Goal: Task Accomplishment & Management: Use online tool/utility

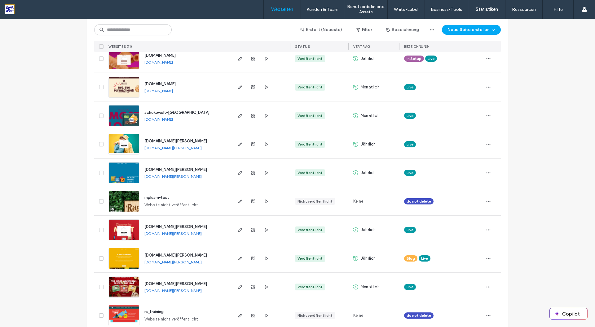
scroll to position [117, 0]
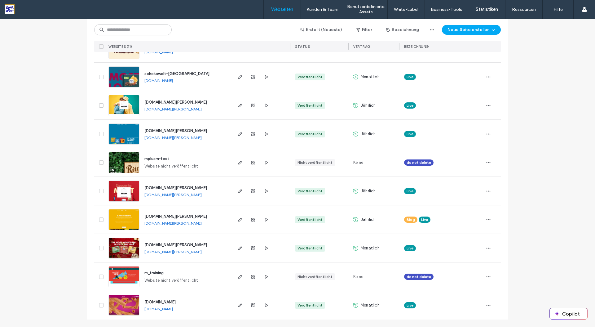
click at [148, 253] on link "[DOMAIN_NAME][PERSON_NAME]" at bounding box center [173, 251] width 57 height 5
click at [238, 247] on icon "button" at bounding box center [240, 248] width 5 height 5
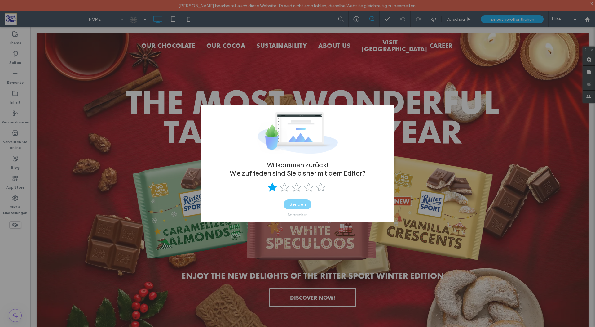
click at [273, 192] on icon at bounding box center [273, 187] width 10 height 10
click at [297, 204] on button "Senden" at bounding box center [298, 204] width 28 height 10
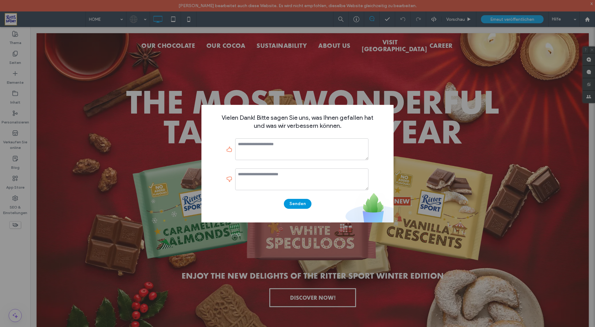
click at [295, 205] on button "Senden" at bounding box center [298, 204] width 28 height 10
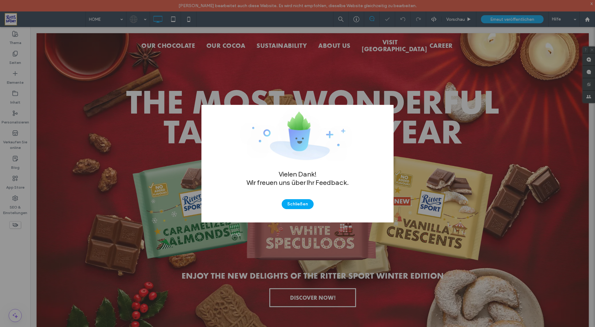
click at [295, 205] on button "Schließen" at bounding box center [298, 204] width 32 height 10
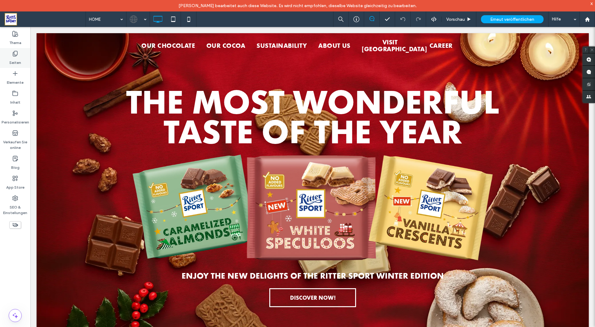
click at [15, 56] on icon at bounding box center [15, 54] width 6 height 6
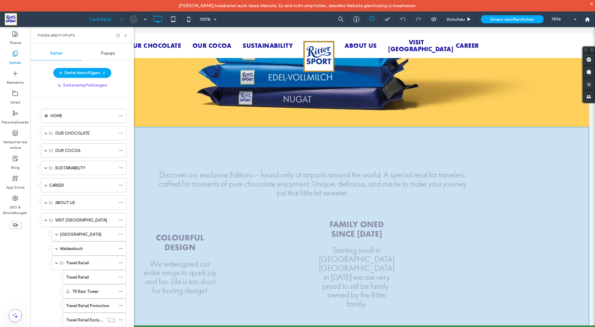
scroll to position [382, 0]
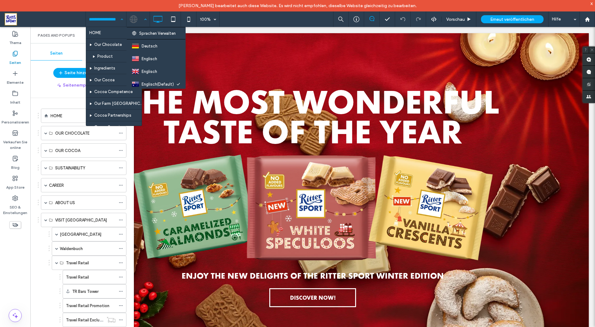
click at [145, 20] on div at bounding box center [138, 19] width 23 height 15
click at [136, 17] on div at bounding box center [138, 19] width 23 height 15
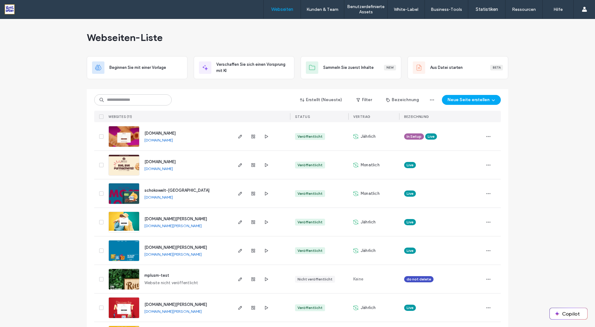
scroll to position [117, 0]
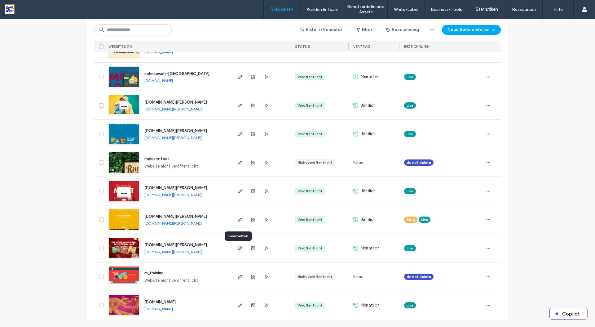
click at [238, 249] on use "button" at bounding box center [240, 248] width 4 height 4
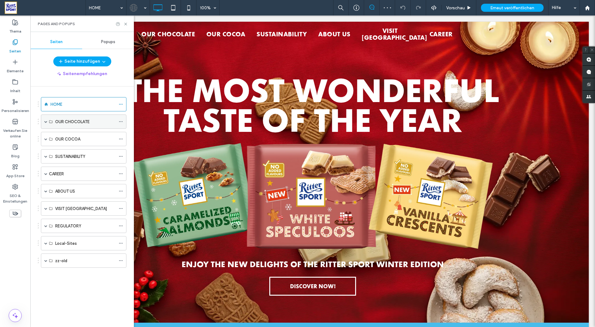
click at [76, 122] on label "OUR CHOCOLATE" at bounding box center [72, 121] width 34 height 11
click at [46, 122] on span at bounding box center [45, 121] width 3 height 3
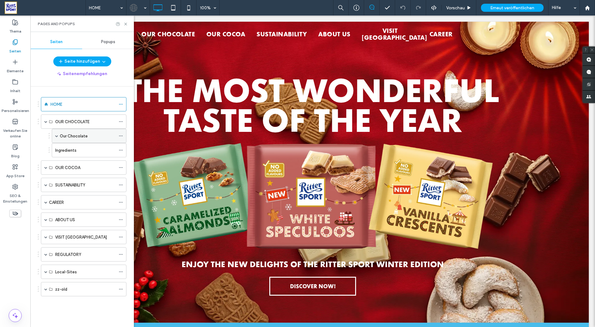
click at [73, 134] on label "Our Chocolate" at bounding box center [74, 136] width 28 height 11
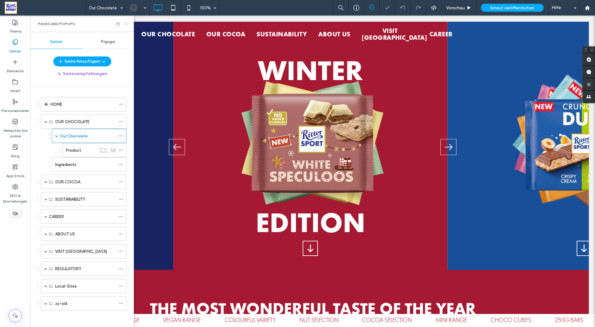
click at [125, 25] on icon at bounding box center [125, 24] width 5 height 5
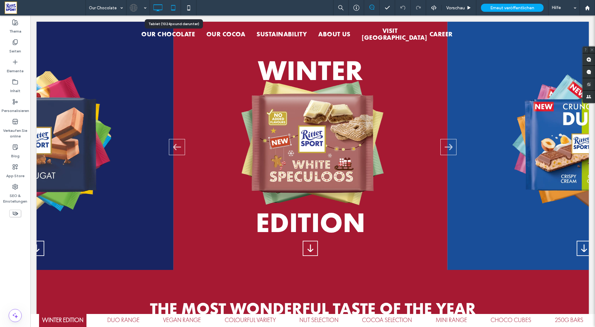
click at [173, 7] on icon at bounding box center [173, 8] width 12 height 12
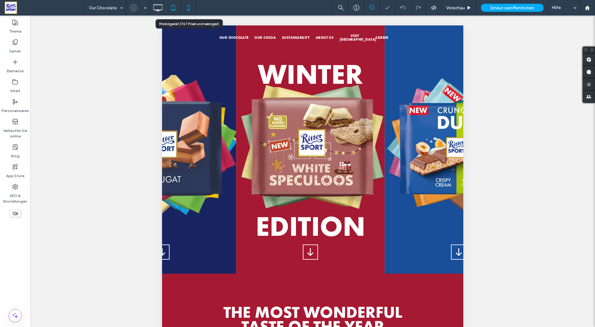
click at [188, 7] on icon at bounding box center [189, 8] width 12 height 12
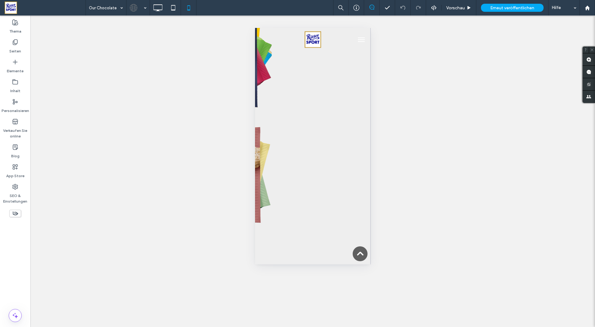
scroll to position [1060, 0]
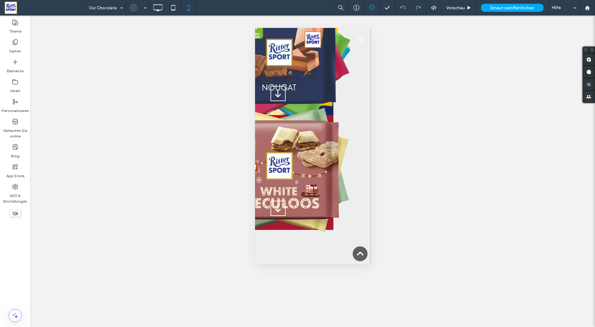
click at [365, 103] on img "1 / 9" at bounding box center [278, 173] width 178 height 184
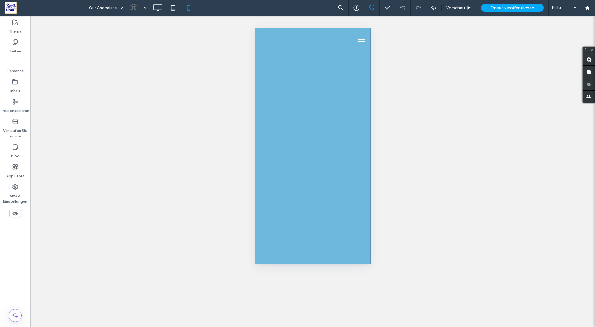
scroll to position [0, 0]
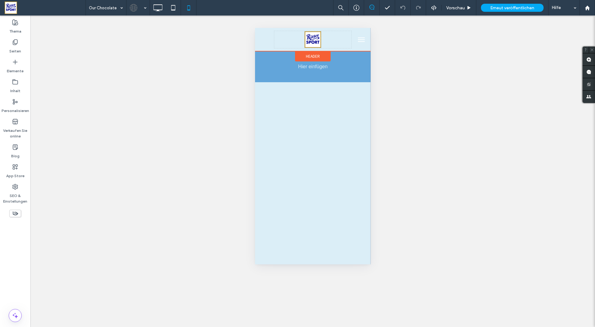
drag, startPoint x: 301, startPoint y: 109, endPoint x: 218, endPoint y: 104, distance: 83.6
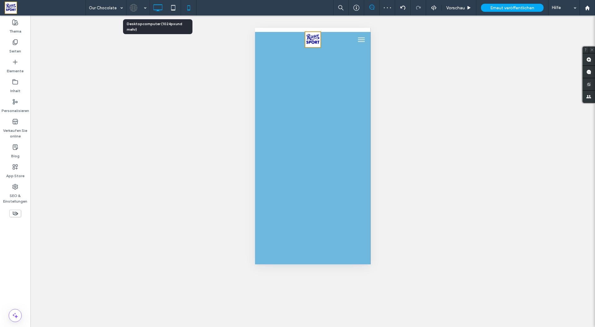
click at [158, 7] on icon at bounding box center [158, 8] width 12 height 12
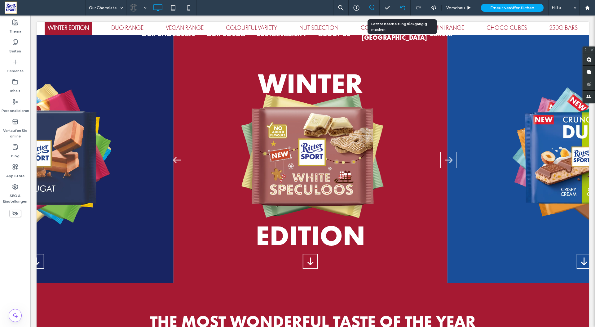
click at [402, 7] on icon at bounding box center [403, 7] width 5 height 5
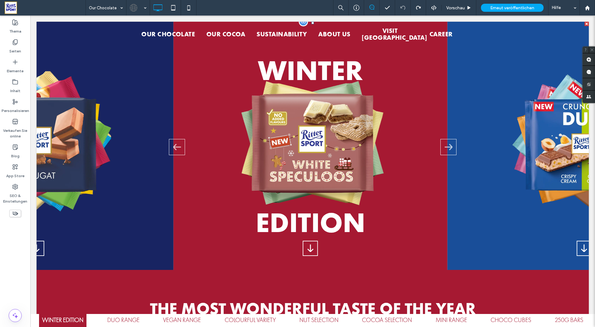
click at [205, 141] on span at bounding box center [313, 209] width 553 height 375
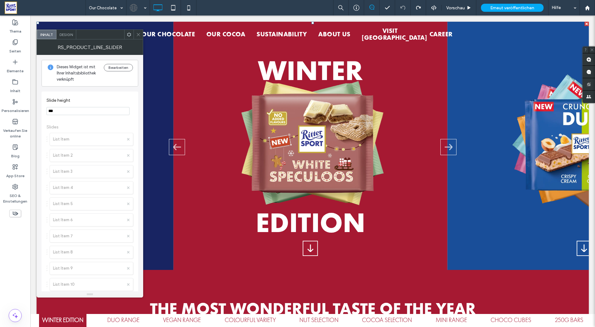
click at [67, 112] on input "***" at bounding box center [88, 111] width 83 height 8
click at [65, 36] on span "Design" at bounding box center [66, 34] width 13 height 5
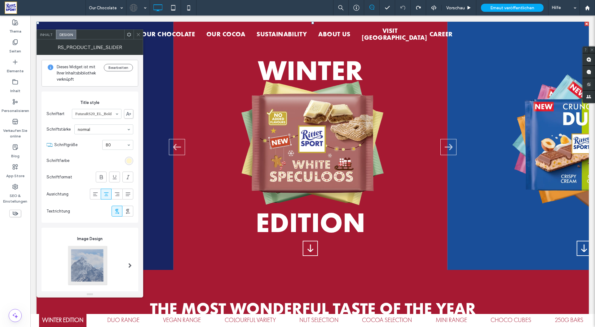
click at [129, 35] on use at bounding box center [129, 34] width 4 height 4
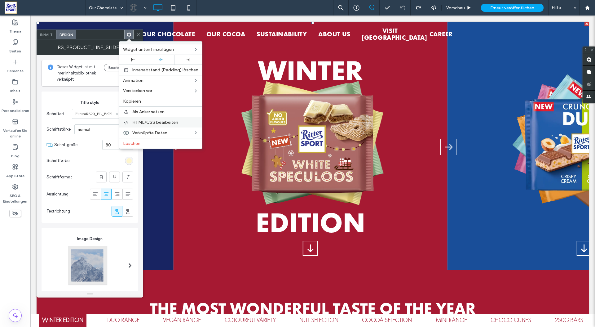
click at [147, 123] on span "HTML/CSS bearbeiten" at bounding box center [155, 122] width 46 height 5
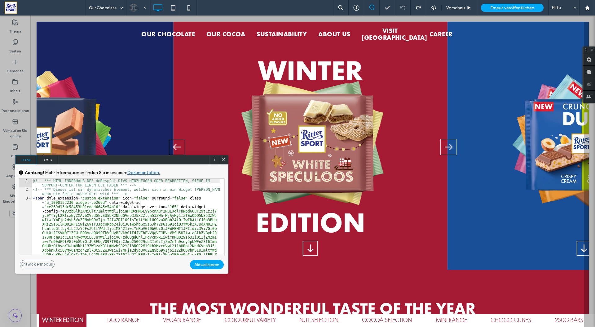
drag, startPoint x: 225, startPoint y: 159, endPoint x: 194, endPoint y: 144, distance: 34.4
click at [225, 159] on icon at bounding box center [223, 159] width 5 height 5
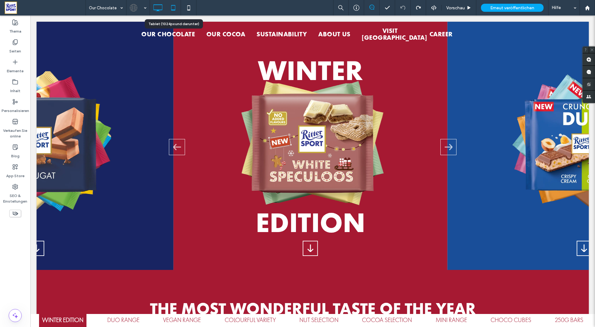
click at [173, 9] on icon at bounding box center [173, 8] width 12 height 12
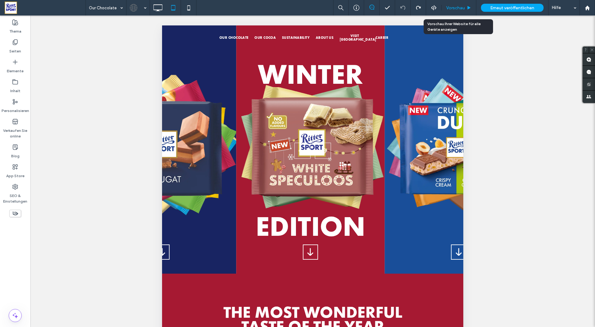
click at [456, 9] on span "Vorschau" at bounding box center [456, 7] width 19 height 5
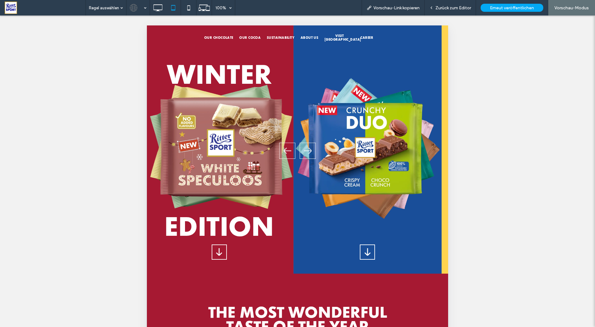
click at [277, 165] on img "2 / 9" at bounding box center [367, 149] width 189 height 189
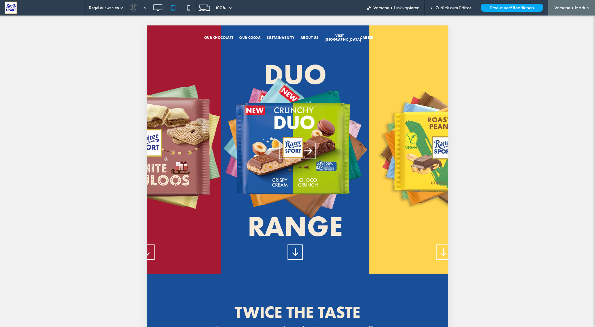
click at [304, 150] on polygon "Next slide" at bounding box center [308, 151] width 8 height 7
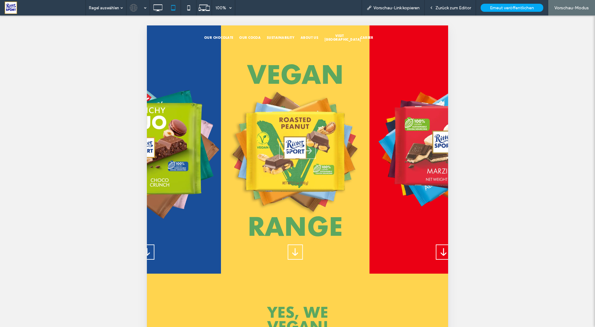
click at [289, 151] on polygon "Previous slide" at bounding box center [288, 151] width 8 height 7
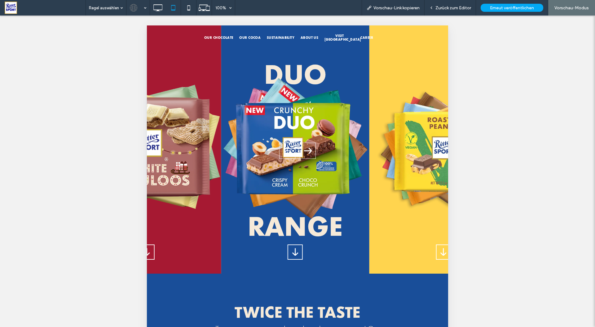
click at [304, 152] on icon "Next slide" at bounding box center [308, 151] width 8 height 16
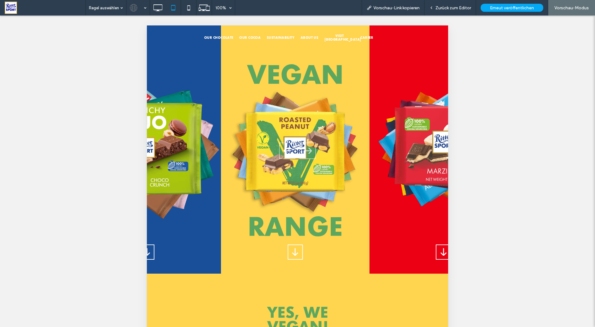
click at [285, 150] on polygon "Previous slide" at bounding box center [288, 151] width 8 height 7
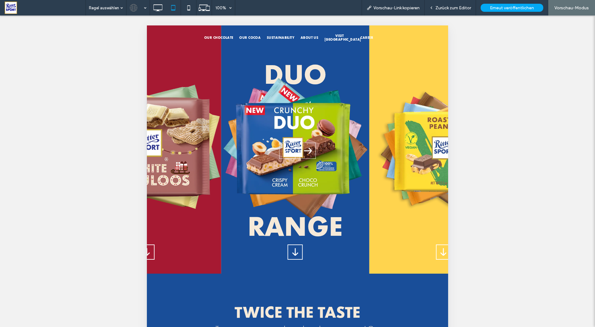
click at [305, 152] on polygon "Next slide" at bounding box center [308, 151] width 8 height 7
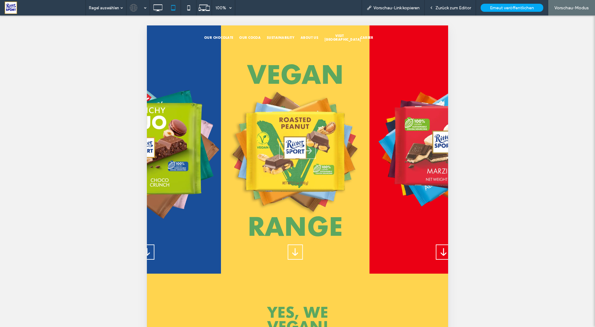
click at [296, 247] on span "3 / 9" at bounding box center [295, 252] width 14 height 14
click at [467, 9] on span "Zurück zum Editor" at bounding box center [454, 7] width 36 height 5
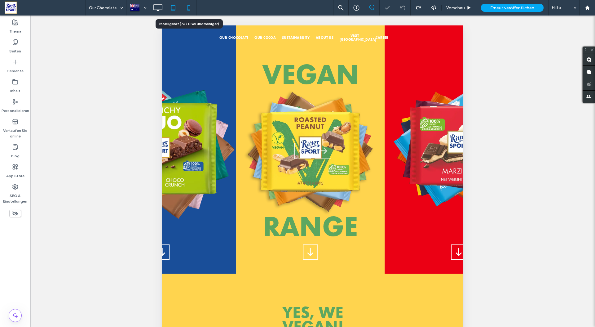
click at [186, 7] on icon at bounding box center [189, 8] width 12 height 12
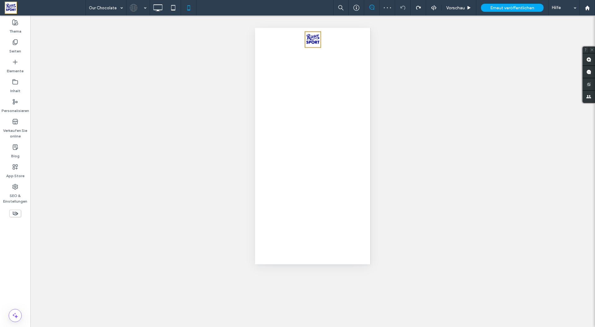
click at [314, 88] on div "MINI RANGE CHOCO CUBES 250g BARS WINTER EDITION DUO RANGE VEGAN RANGE COLOURFUL…" at bounding box center [313, 128] width 116 height 271
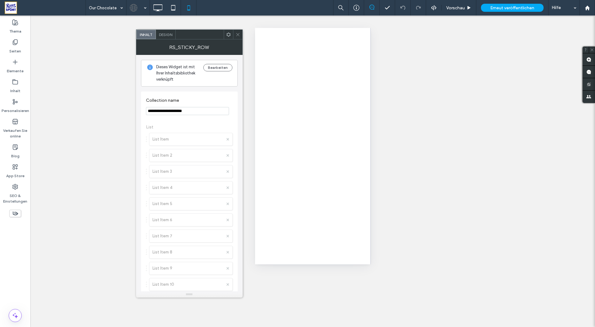
click at [169, 35] on span "Design" at bounding box center [165, 34] width 13 height 5
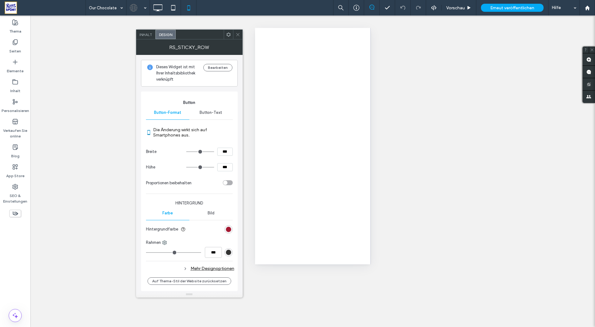
click at [141, 36] on span "Inhalt" at bounding box center [146, 34] width 13 height 5
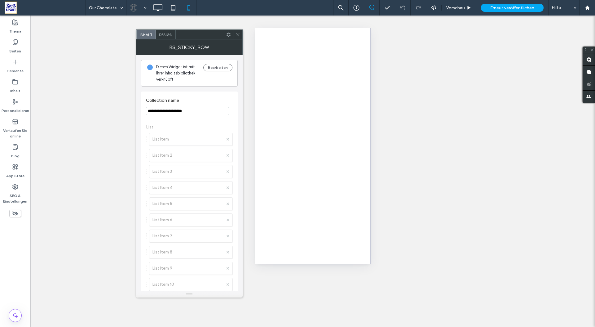
click at [163, 33] on span "Design" at bounding box center [165, 34] width 13 height 5
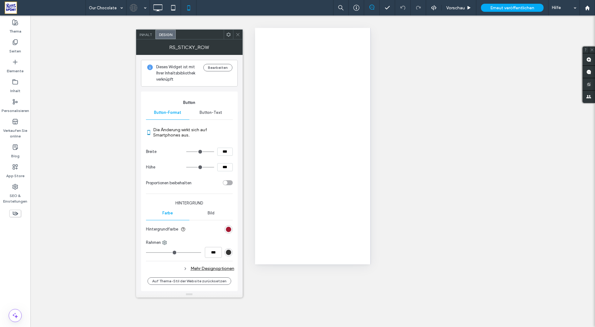
click at [142, 35] on span "Inhalt" at bounding box center [146, 34] width 13 height 5
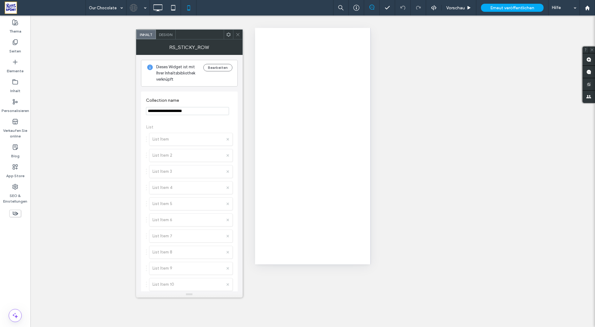
click at [228, 32] on icon at bounding box center [228, 34] width 5 height 5
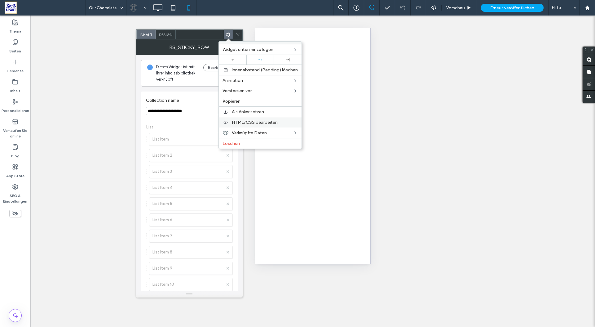
click at [265, 125] on div "HTML/CSS bearbeiten" at bounding box center [260, 122] width 83 height 11
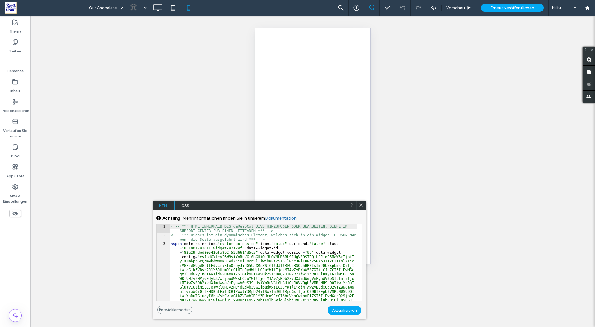
click at [363, 205] on icon at bounding box center [361, 204] width 5 height 5
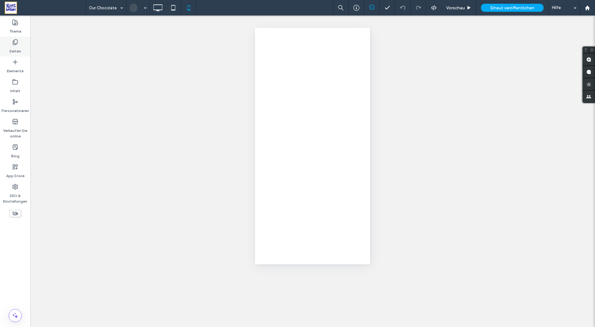
click at [16, 46] on label "Seiten" at bounding box center [15, 49] width 12 height 9
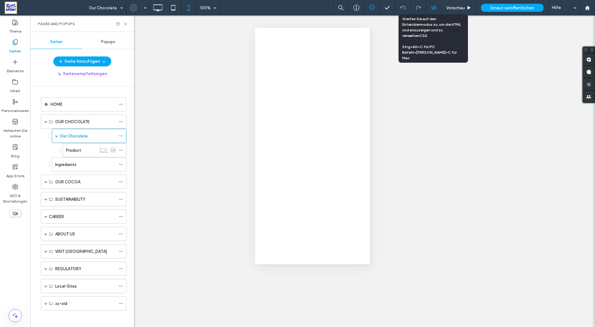
click at [434, 8] on icon at bounding box center [434, 8] width 6 height 6
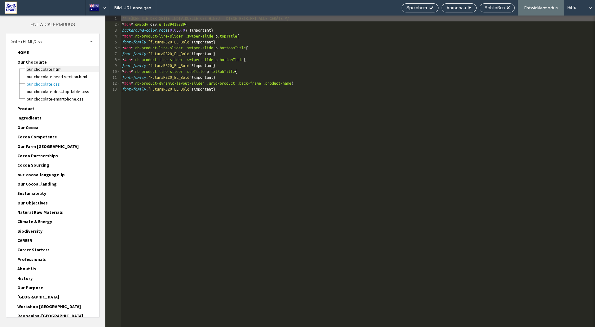
click at [40, 69] on span "Our Chocolate.html" at bounding box center [62, 69] width 73 height 6
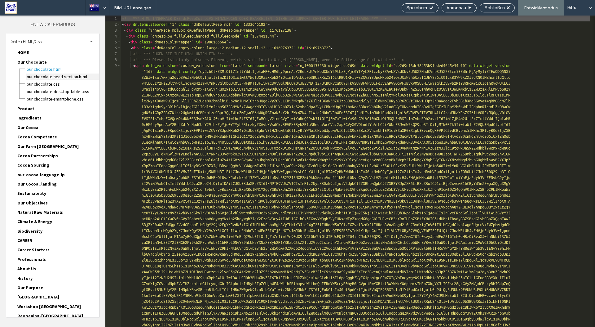
click at [38, 77] on span "Our Chocolate-head-section.html" at bounding box center [62, 76] width 73 height 6
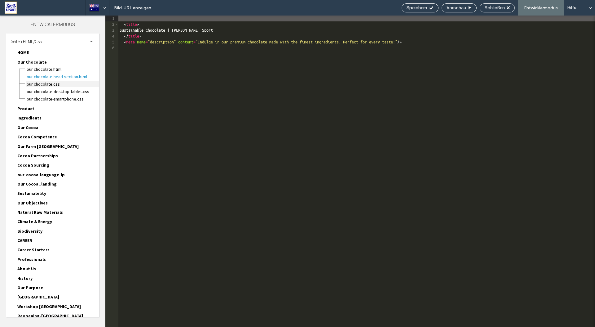
click at [39, 83] on span "Our Chocolate.CSS" at bounding box center [62, 84] width 73 height 6
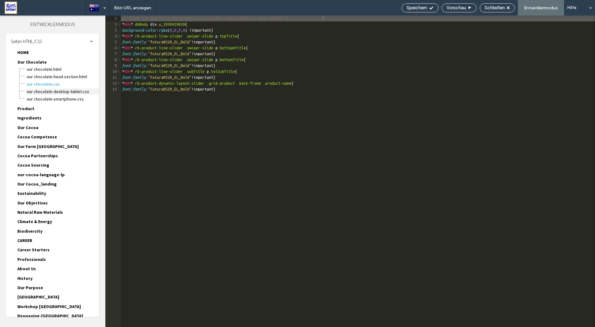
click at [42, 91] on span "Our Chocolate-Desktop-Tablet.CSS" at bounding box center [62, 91] width 73 height 6
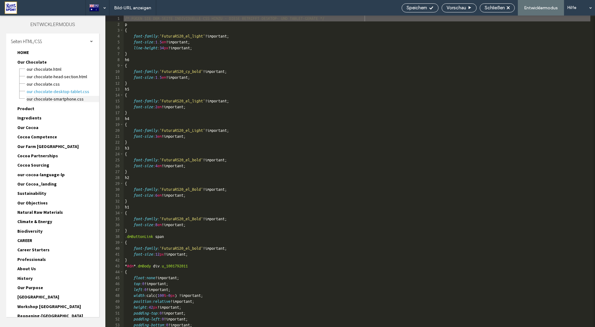
click at [41, 101] on span "Our Chocolate-Smartphone.CSS" at bounding box center [62, 99] width 73 height 6
click at [42, 84] on span "Our Chocolate.CSS" at bounding box center [62, 84] width 73 height 6
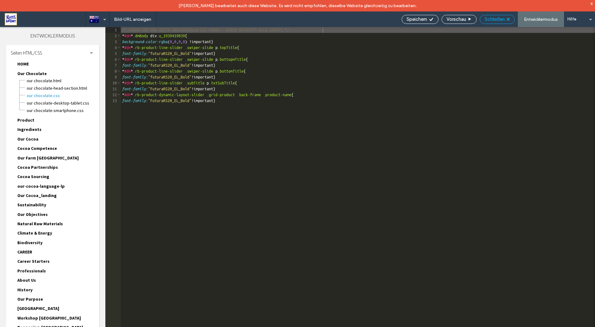
click at [494, 20] on span "Schließen" at bounding box center [495, 19] width 20 height 6
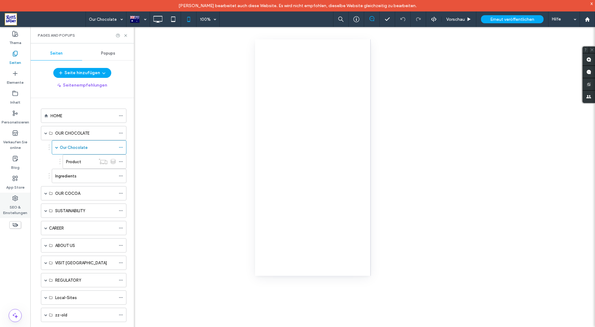
click at [9, 205] on label "SEO & Einstellungen" at bounding box center [15, 208] width 30 height 14
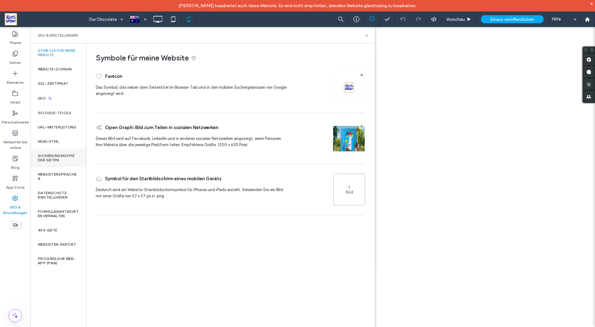
click at [53, 159] on label "Sicherungskopie der Seiten" at bounding box center [58, 158] width 41 height 9
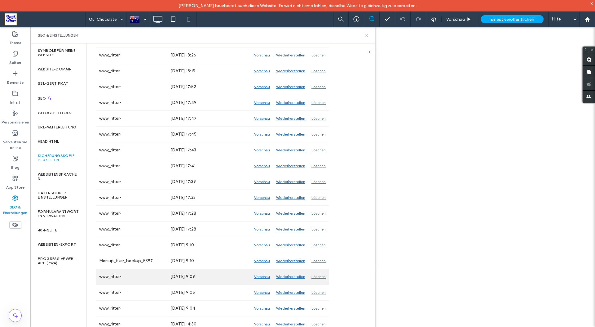
scroll to position [211, 0]
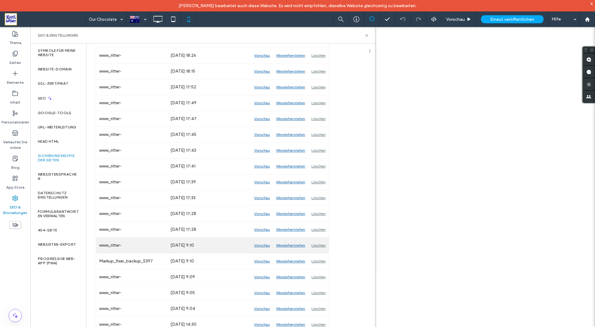
click at [263, 251] on div "Vorschau" at bounding box center [262, 246] width 22 height 16
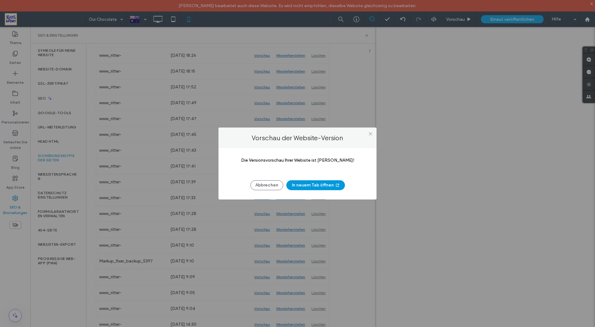
click at [329, 186] on button "In neuem Tab öffnen" at bounding box center [316, 185] width 59 height 10
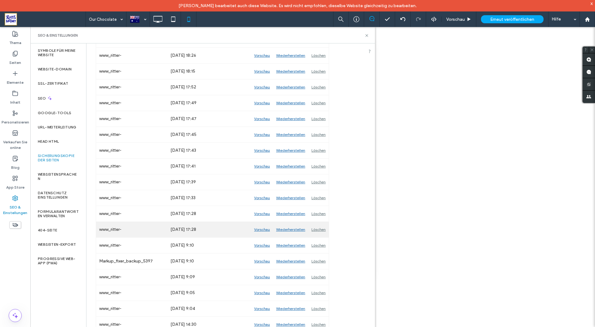
click at [264, 235] on div "Vorschau" at bounding box center [262, 230] width 22 height 16
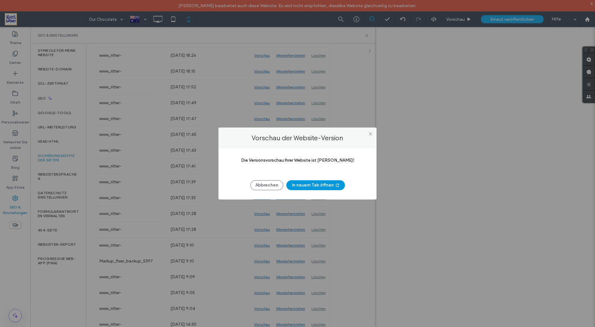
click at [318, 185] on button "In neuem Tab öffnen" at bounding box center [316, 185] width 59 height 10
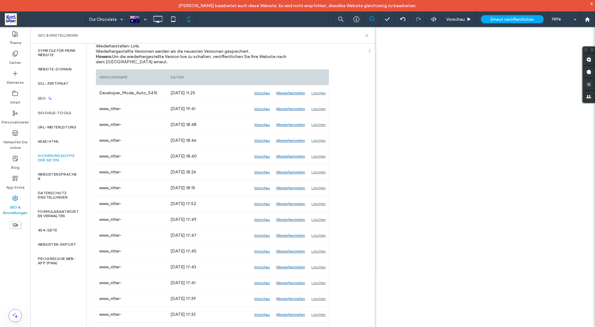
scroll to position [0, 0]
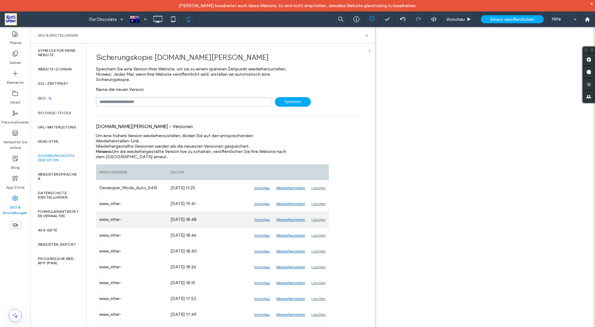
click at [263, 225] on div "Vorschau" at bounding box center [262, 220] width 22 height 16
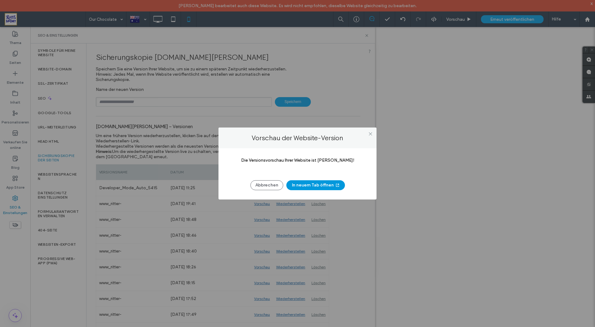
click at [326, 188] on button "In neuem Tab öffnen" at bounding box center [316, 185] width 59 height 10
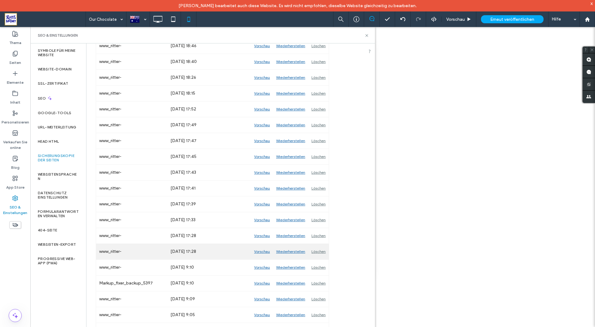
scroll to position [225, 0]
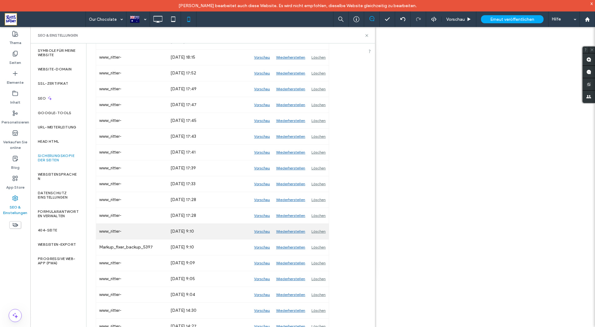
click at [261, 237] on div "Vorschau" at bounding box center [262, 232] width 22 height 16
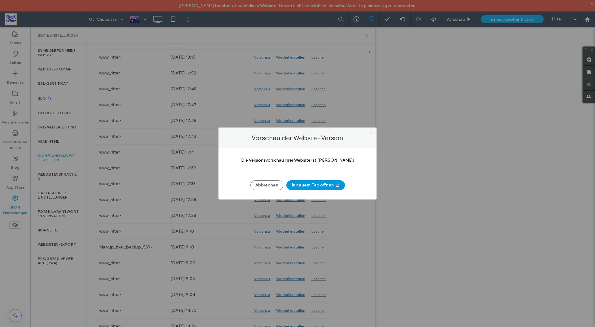
click at [314, 186] on button "In neuem Tab öffnen" at bounding box center [316, 185] width 59 height 10
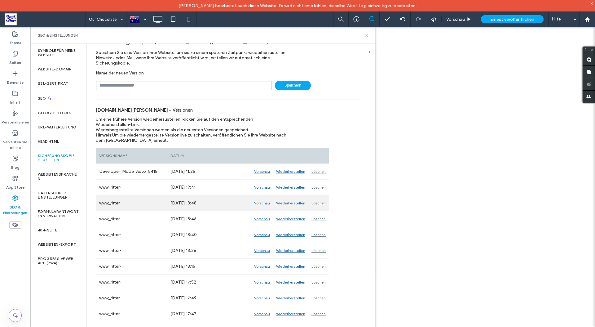
scroll to position [0, 0]
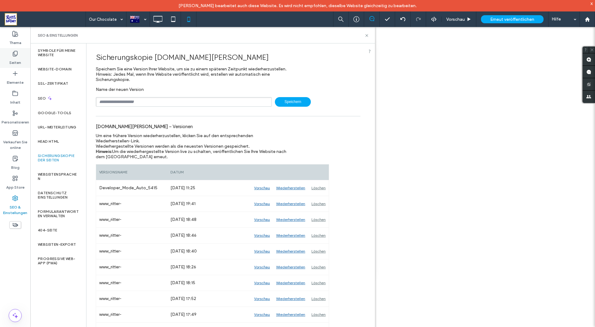
click at [16, 56] on icon at bounding box center [15, 54] width 6 height 6
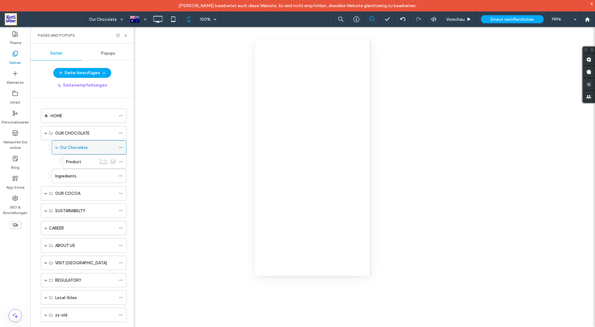
click at [78, 149] on label "Our Chocolate" at bounding box center [74, 147] width 28 height 11
click at [173, 20] on div "Our Chocolate 100% Vorschau Erneut veröffentlichen Hilfe Webseitenkommentare We…" at bounding box center [297, 163] width 595 height 327
click at [173, 19] on icon at bounding box center [173, 19] width 12 height 12
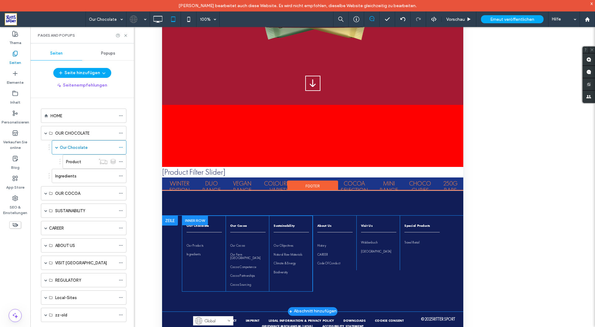
scroll to position [76, 0]
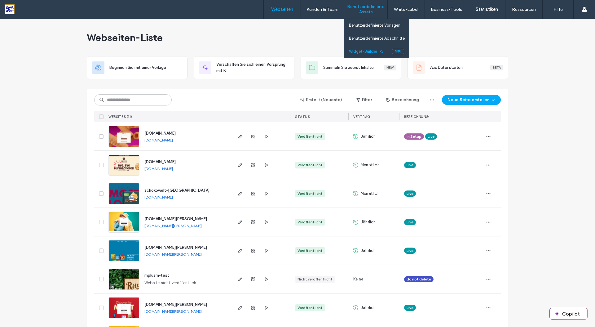
click at [359, 49] on label "Widget-Builder" at bounding box center [363, 51] width 28 height 5
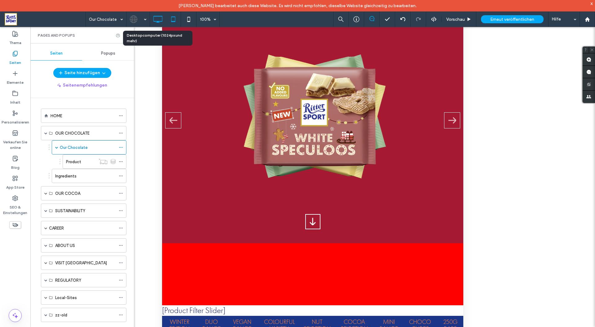
click at [157, 20] on icon at bounding box center [158, 19] width 12 height 12
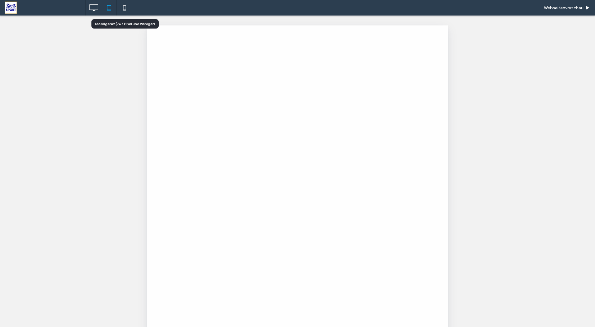
click at [123, 9] on use at bounding box center [124, 7] width 3 height 5
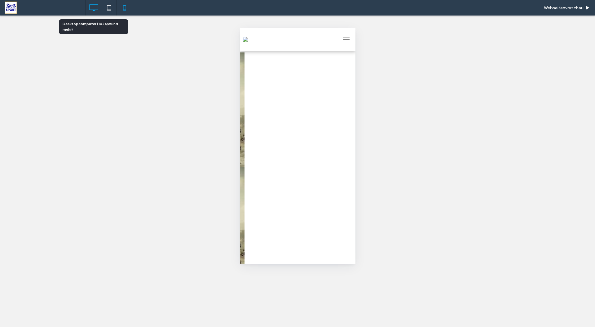
click at [93, 8] on icon at bounding box center [93, 8] width 12 height 12
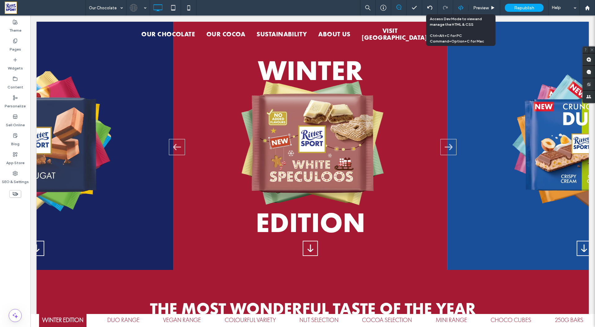
click at [459, 9] on icon at bounding box center [461, 8] width 6 height 6
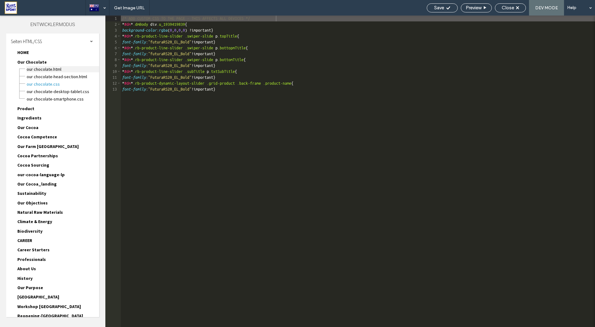
click at [44, 69] on span "Our Chocolate.html" at bounding box center [62, 69] width 73 height 6
